Goal: Task Accomplishment & Management: Manage account settings

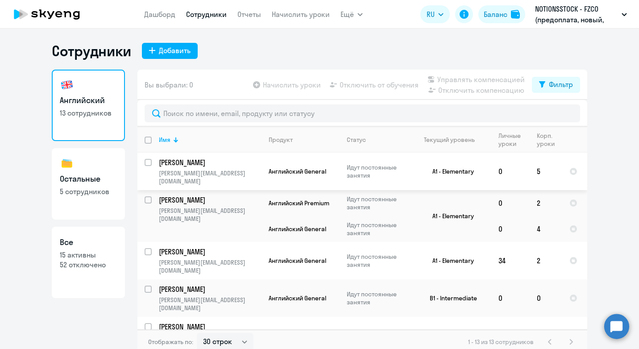
select select "30"
click at [146, 163] on input "select row 36977406" at bounding box center [154, 168] width 18 height 18
checkbox input "true"
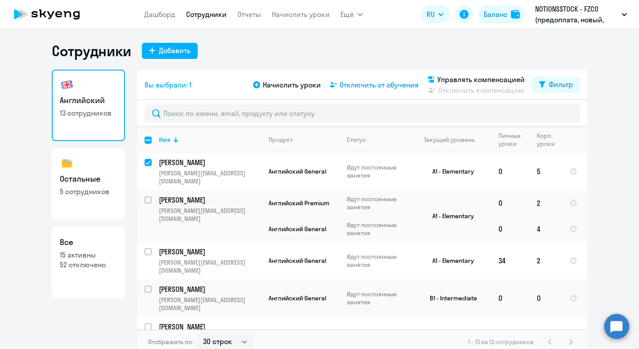
click at [367, 82] on span "Отключить от обучения" at bounding box center [379, 84] width 79 height 11
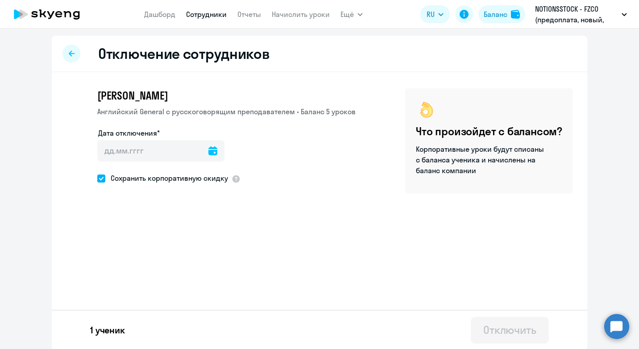
click at [209, 148] on icon at bounding box center [213, 150] width 9 height 9
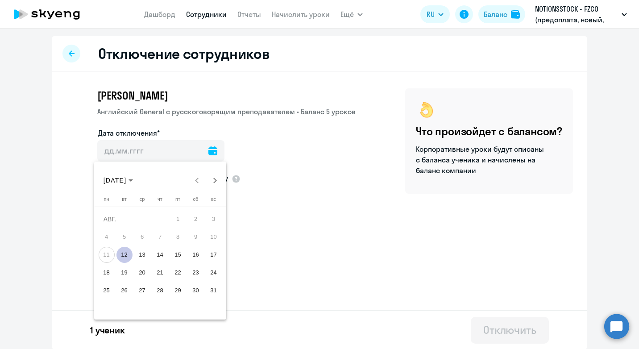
click at [123, 254] on span "12" at bounding box center [125, 255] width 16 height 16
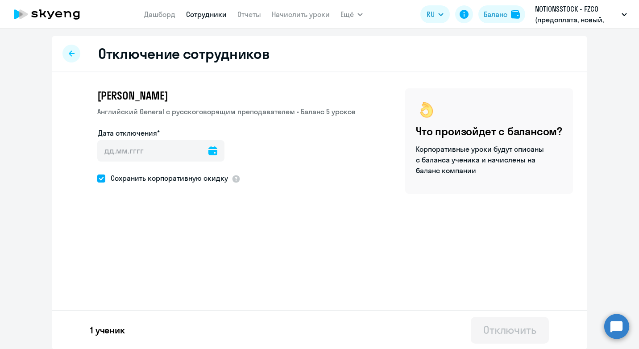
type input "[DATE]"
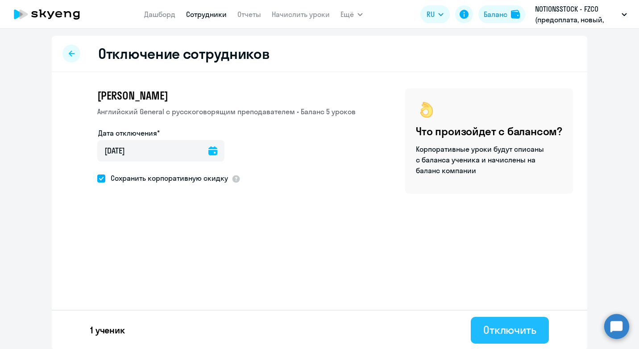
click at [501, 327] on div "Отключить" at bounding box center [510, 330] width 53 height 14
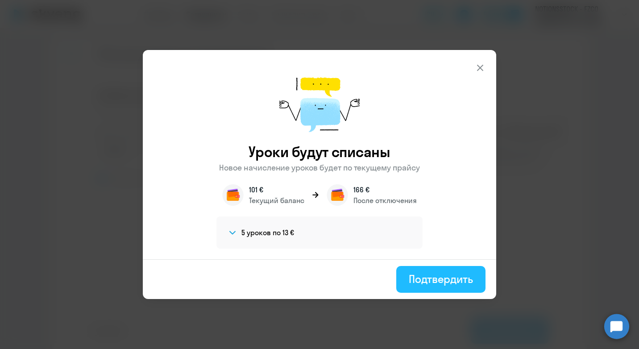
click at [435, 279] on div "Подтвердить" at bounding box center [441, 279] width 64 height 14
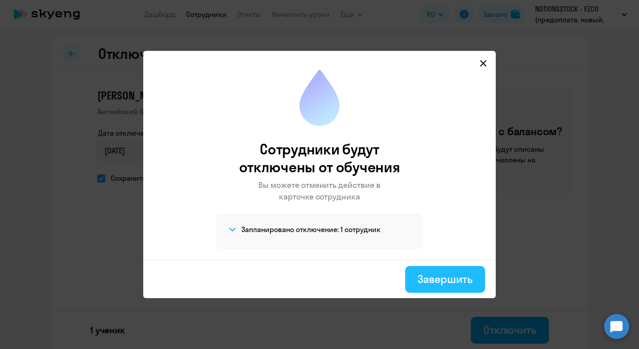
click at [440, 282] on div "Завершить" at bounding box center [445, 279] width 55 height 14
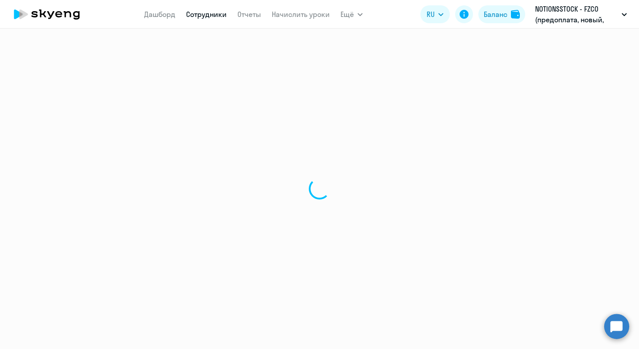
select select "30"
